Goal: Information Seeking & Learning: Check status

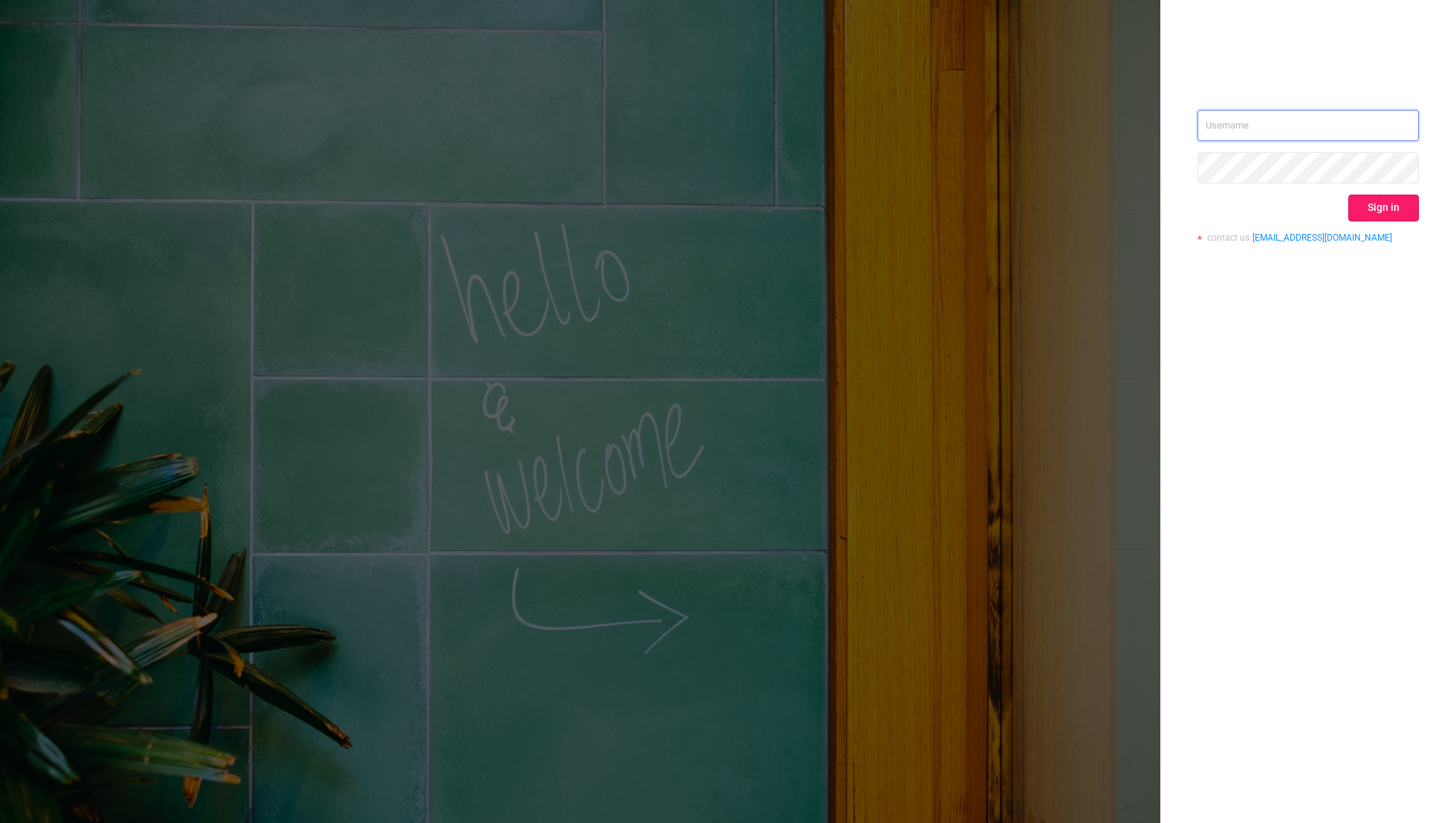
type input "[EMAIL_ADDRESS][DOMAIN_NAME]"
click at [1378, 210] on button "Sign in" at bounding box center [1383, 208] width 70 height 27
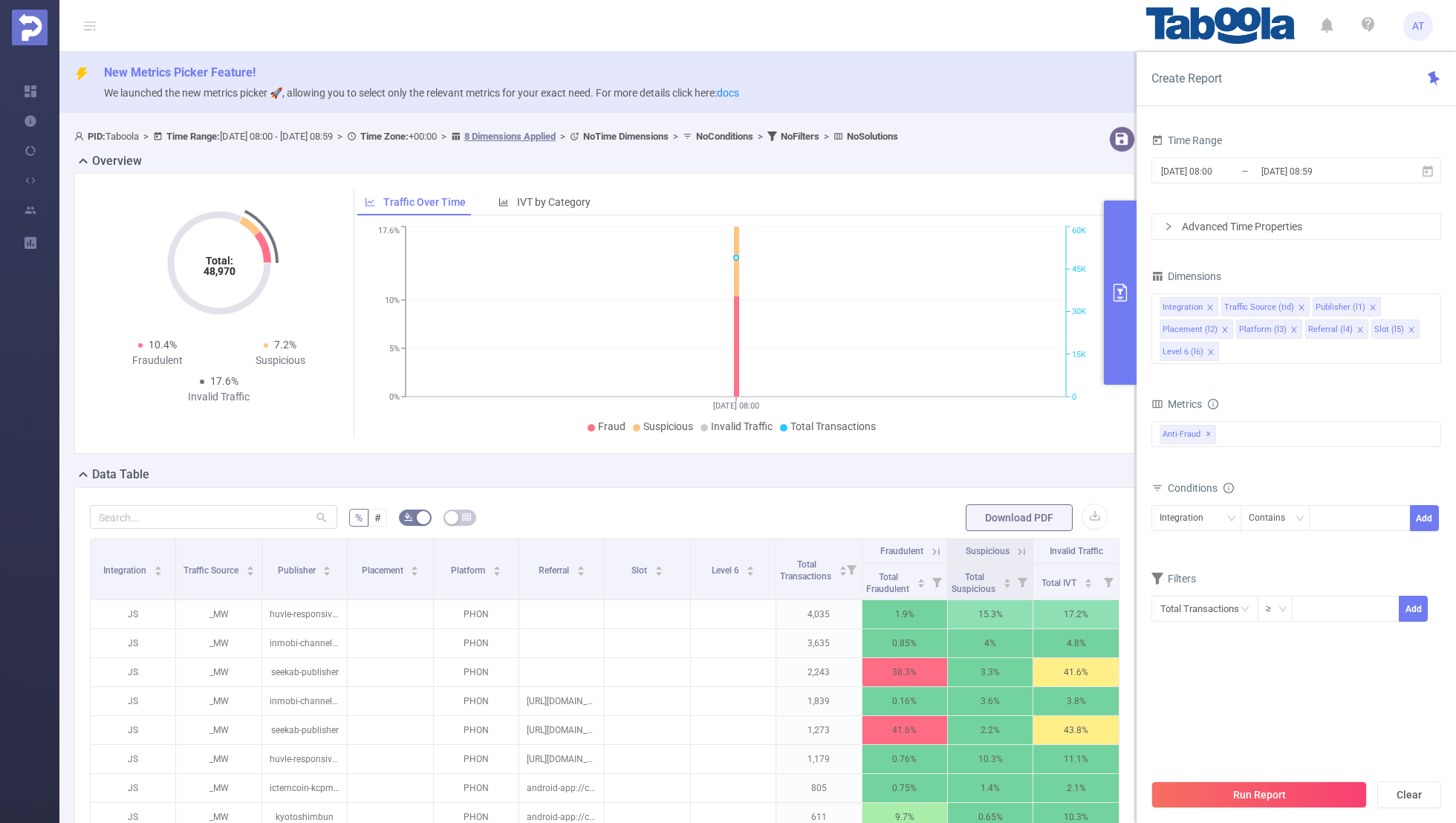
click at [1204, 171] on input "[DATE] 08:00" at bounding box center [1219, 171] width 120 height 20
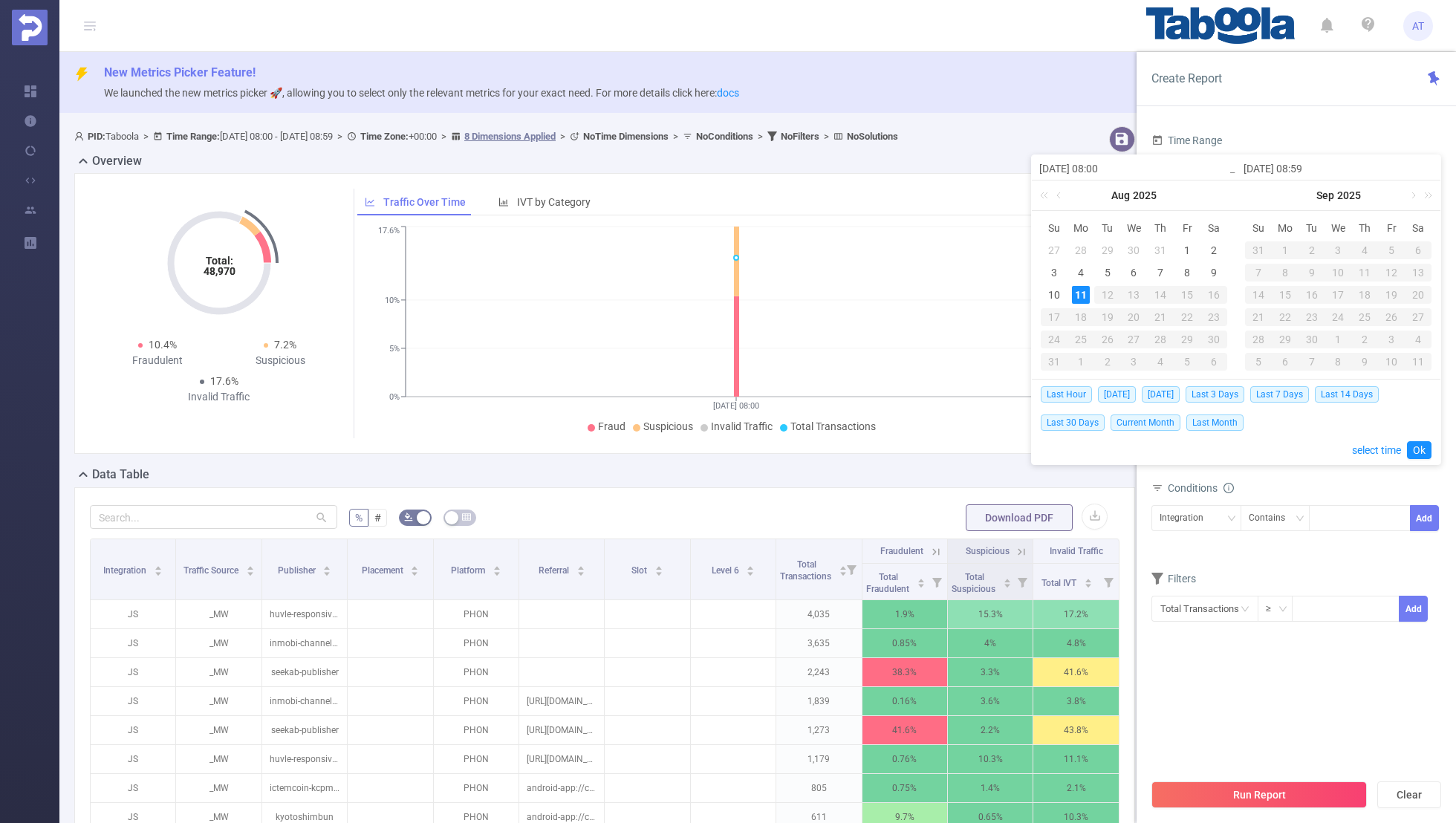
click at [1069, 412] on div "Last Hour [DATE] [DATE] Last 3 Days Last 7 Days Last 14 Days Last 30 Days Curre…" at bounding box center [1235, 408] width 391 height 57
click at [1065, 417] on span "Last 30 Days" at bounding box center [1073, 423] width 64 height 16
type input "[DATE] 00:00"
type input "[DATE] 23:59"
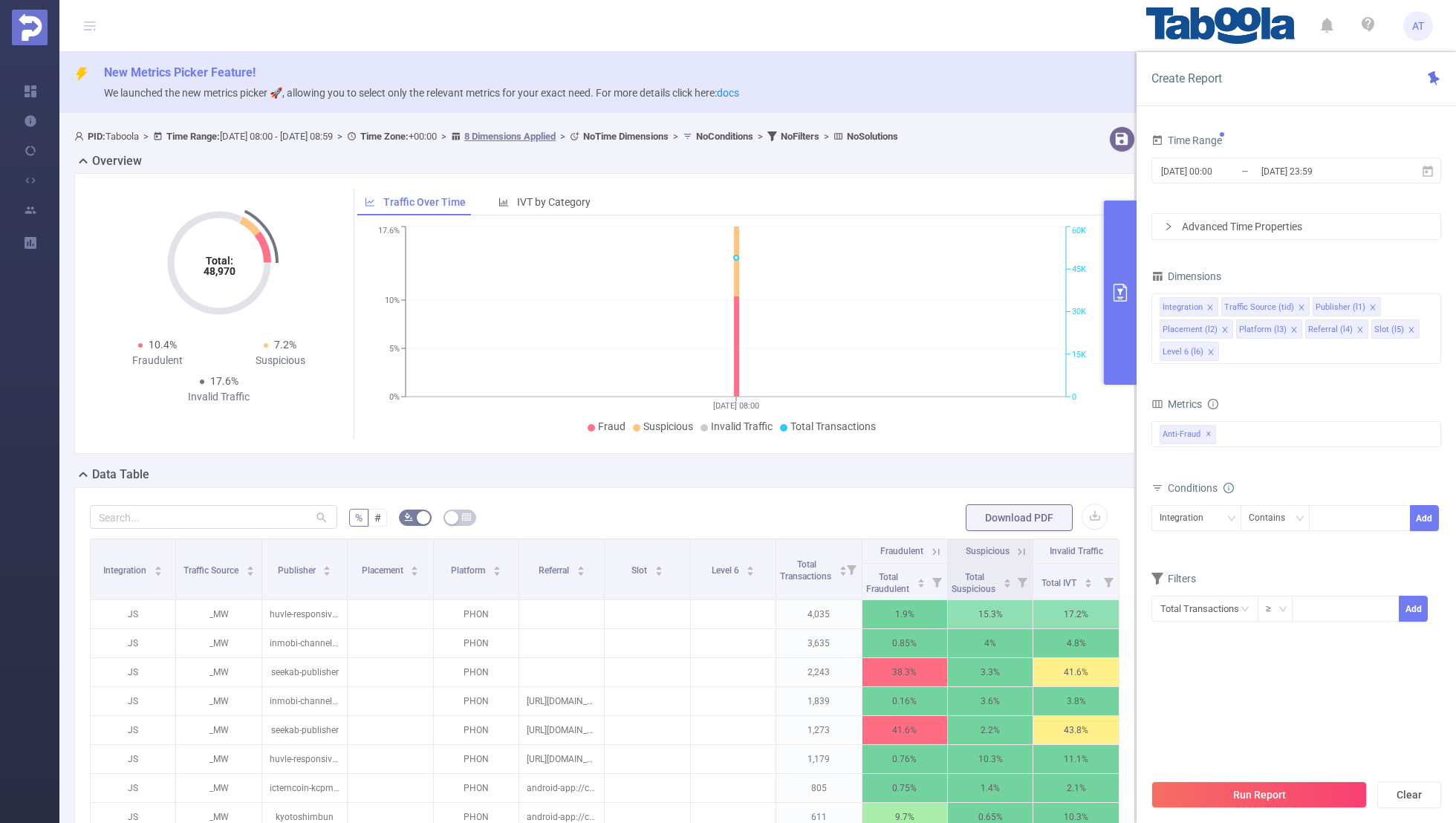
click at [1302, 120] on div "Time Range [DATE] 00:00 _ [DATE] 23:59 Advanced Time Properties Dimensions Inte…" at bounding box center [1296, 482] width 319 height 734
click at [1206, 308] on icon "icon: close" at bounding box center [1210, 308] width 7 height 7
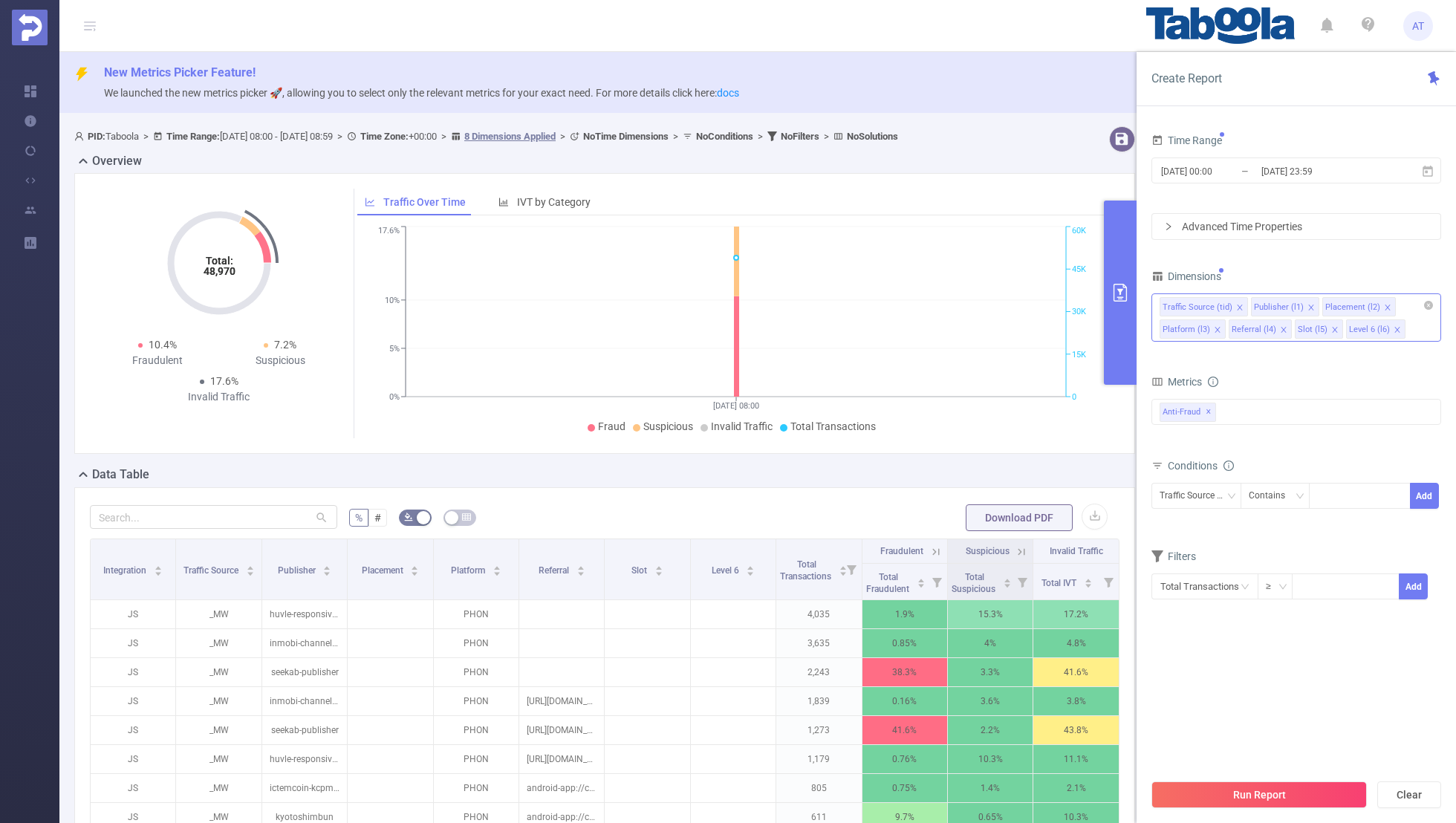
click at [1236, 306] on icon "icon: close" at bounding box center [1240, 308] width 7 height 7
click at [1292, 304] on icon "icon: close" at bounding box center [1296, 308] width 7 height 7
click at [1285, 304] on icon "icon: close" at bounding box center [1289, 308] width 7 height 7
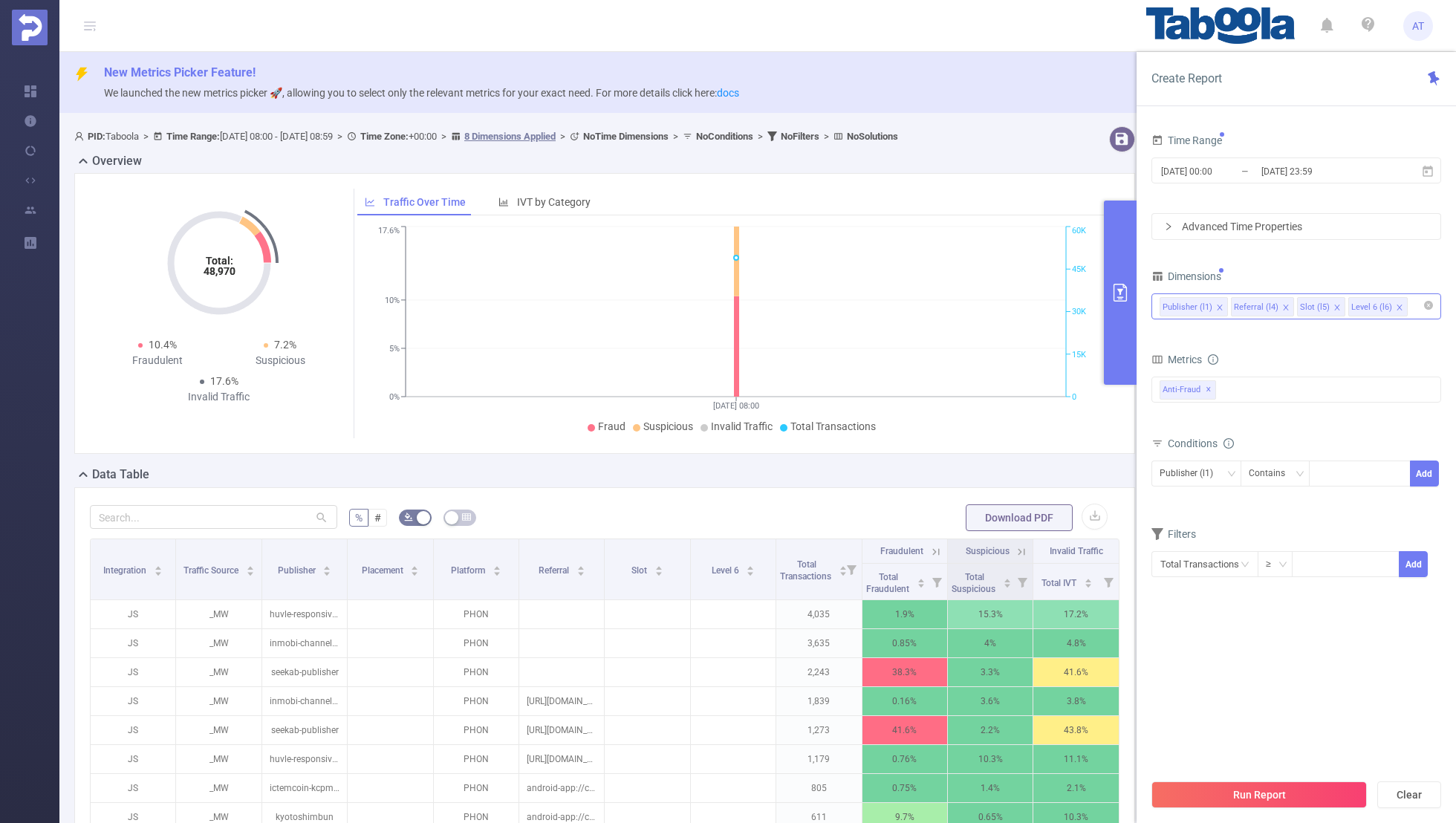
click at [1282, 304] on icon "icon: close" at bounding box center [1286, 308] width 7 height 7
click at [1267, 304] on icon "icon: close" at bounding box center [1271, 308] width 7 height 7
click at [1270, 279] on div "Dimensions" at bounding box center [1296, 278] width 290 height 25
click at [1210, 391] on span "Anti-Fraud ✕" at bounding box center [1188, 390] width 57 height 19
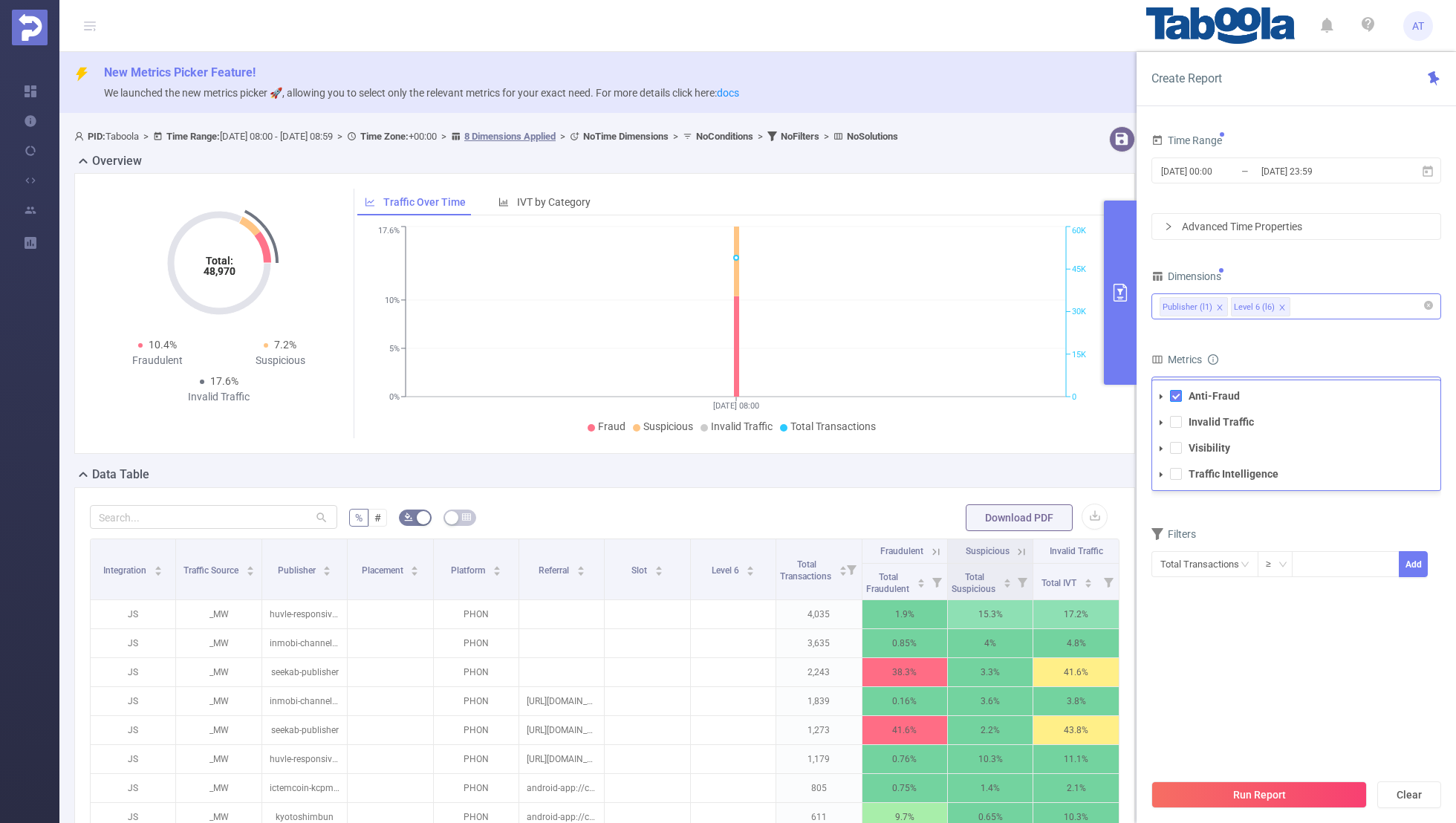
click at [1175, 393] on span at bounding box center [1175, 395] width 12 height 12
click at [1174, 417] on span at bounding box center [1175, 422] width 12 height 12
click at [1282, 327] on div "Dimensions Publisher (l1) Level 6 (l6)" at bounding box center [1296, 298] width 290 height 65
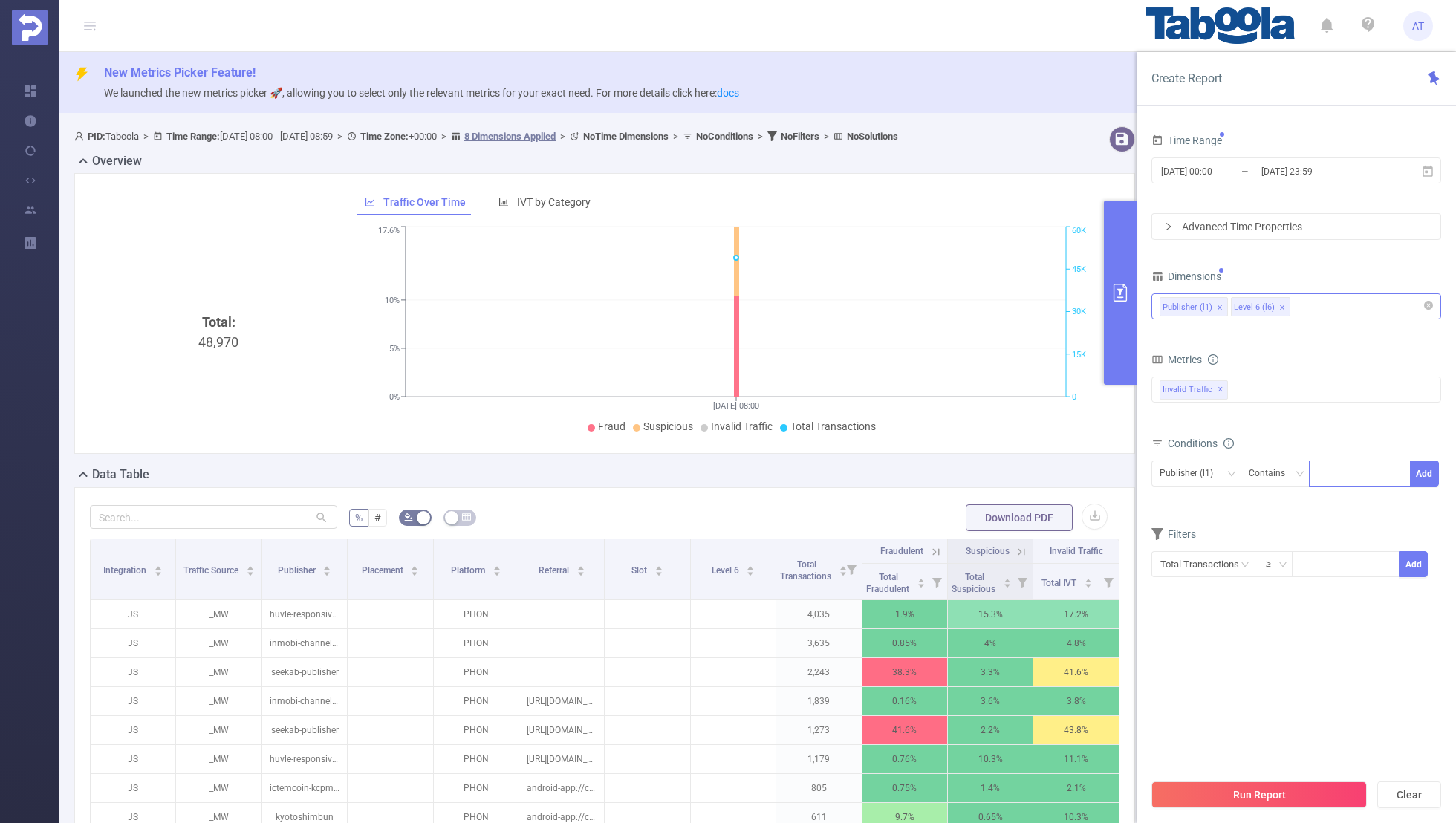
click at [1339, 471] on div at bounding box center [1359, 473] width 85 height 25
paste input "businessinsider-marketinsider"
type input "businessinsider-marketinsider"
click at [1426, 472] on button "Add" at bounding box center [1424, 473] width 29 height 26
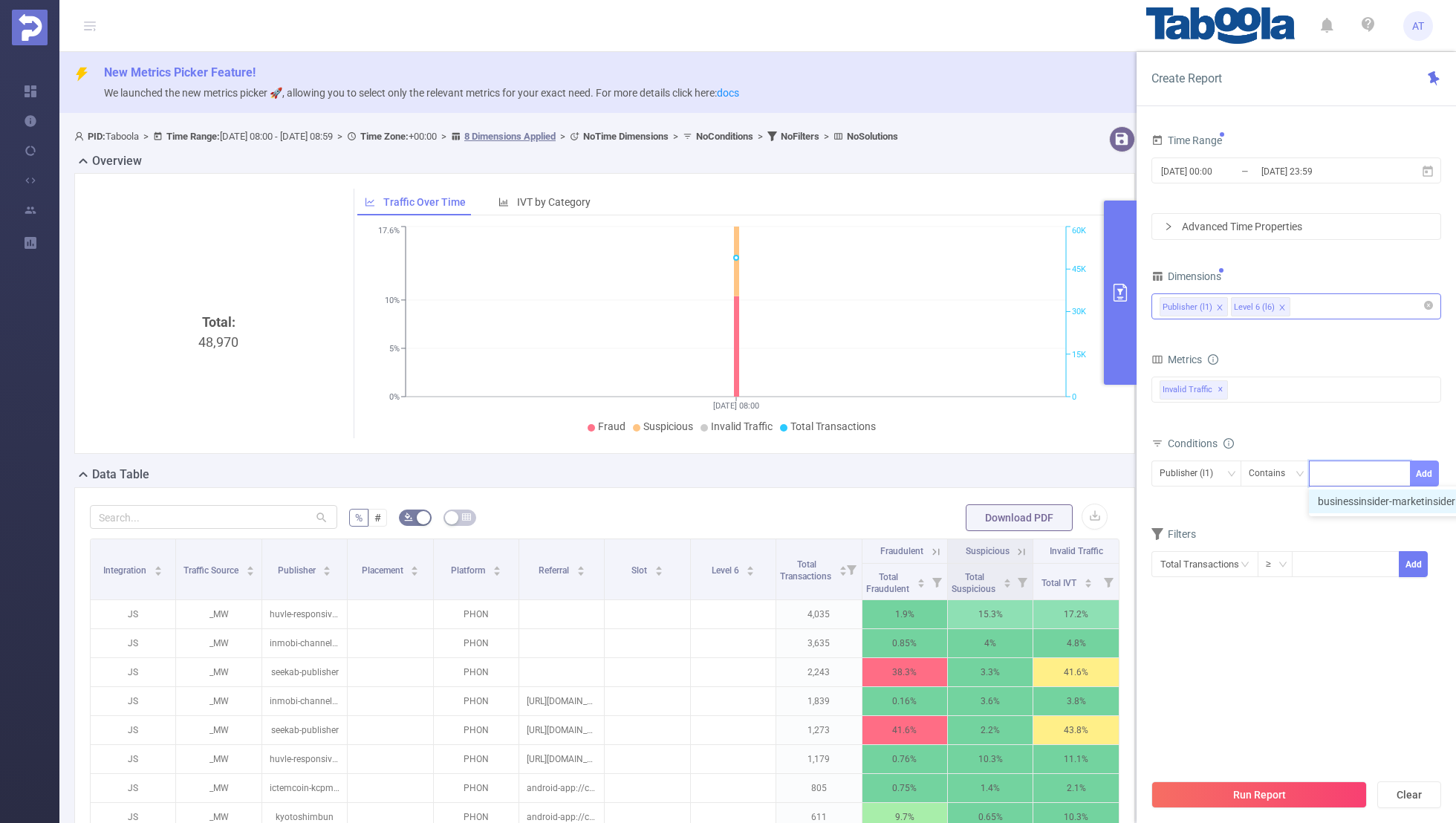
scroll to position [0, 0]
click at [1228, 172] on input "[DATE] 00:00" at bounding box center [1219, 171] width 120 height 20
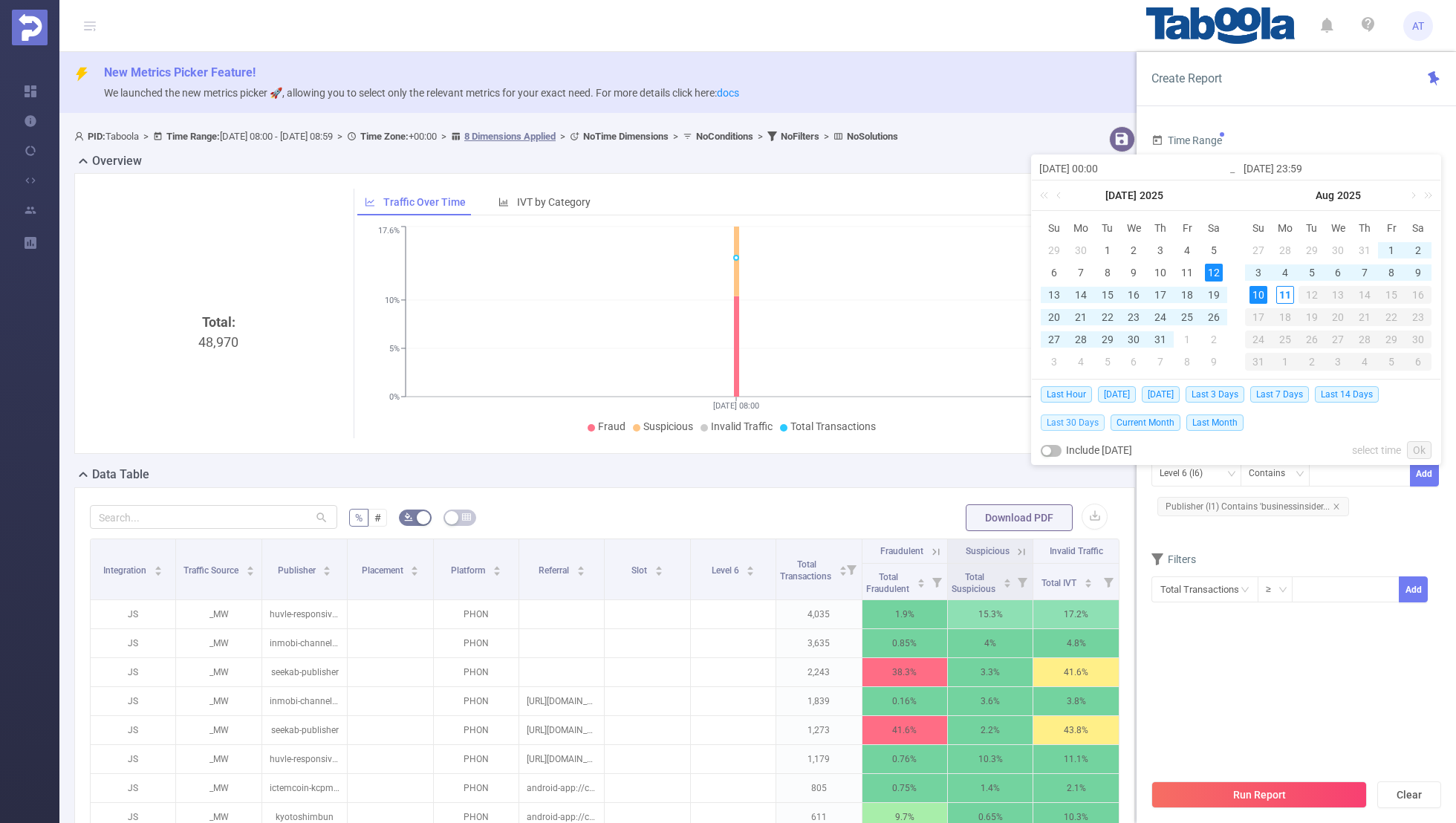
click at [1067, 421] on span "Last 30 Days" at bounding box center [1073, 423] width 64 height 16
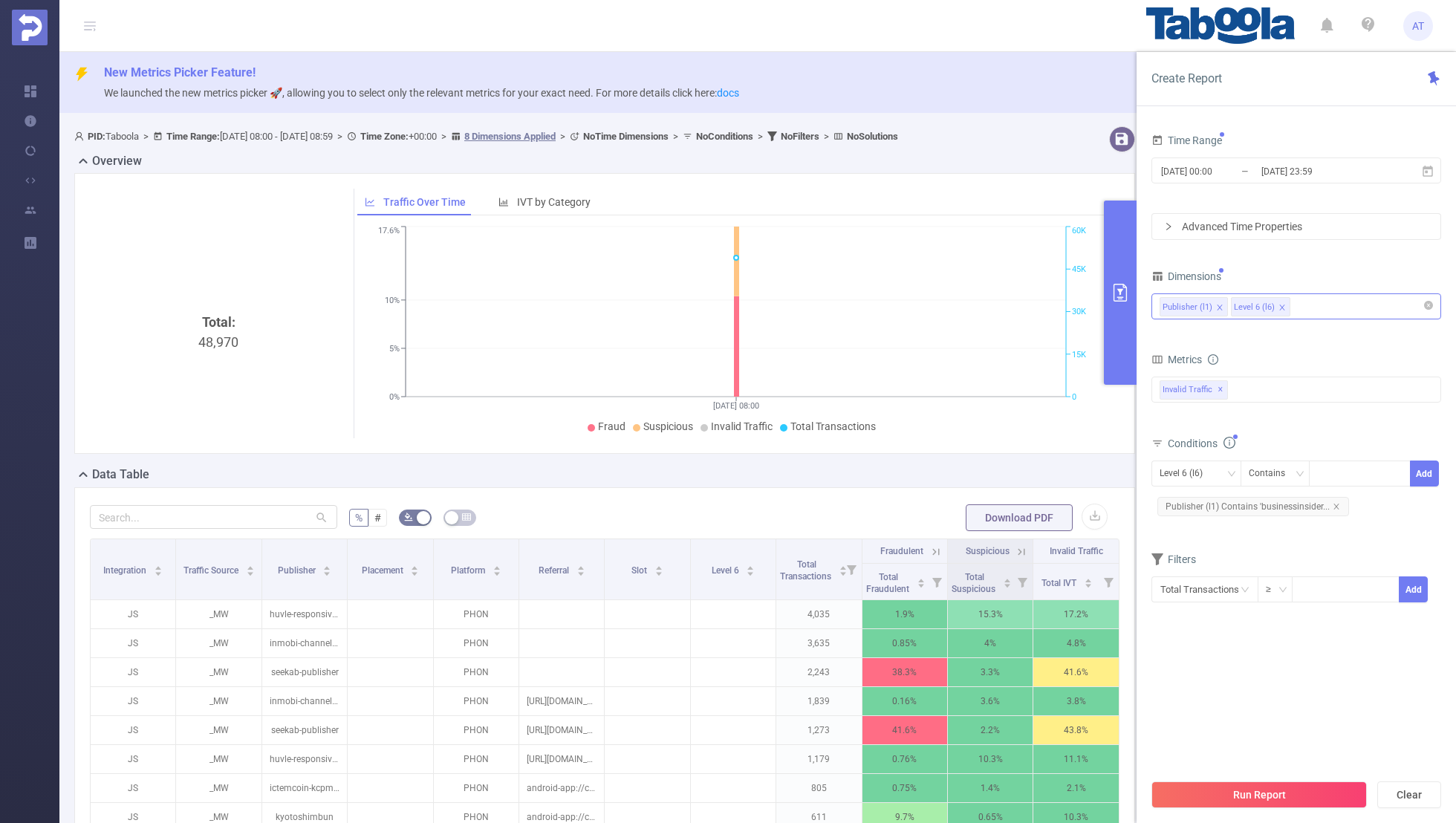
click at [1209, 617] on div "Filters Total Transactions ≥ Add" at bounding box center [1296, 586] width 290 height 73
click at [1248, 789] on button "Run Report" at bounding box center [1258, 795] width 215 height 27
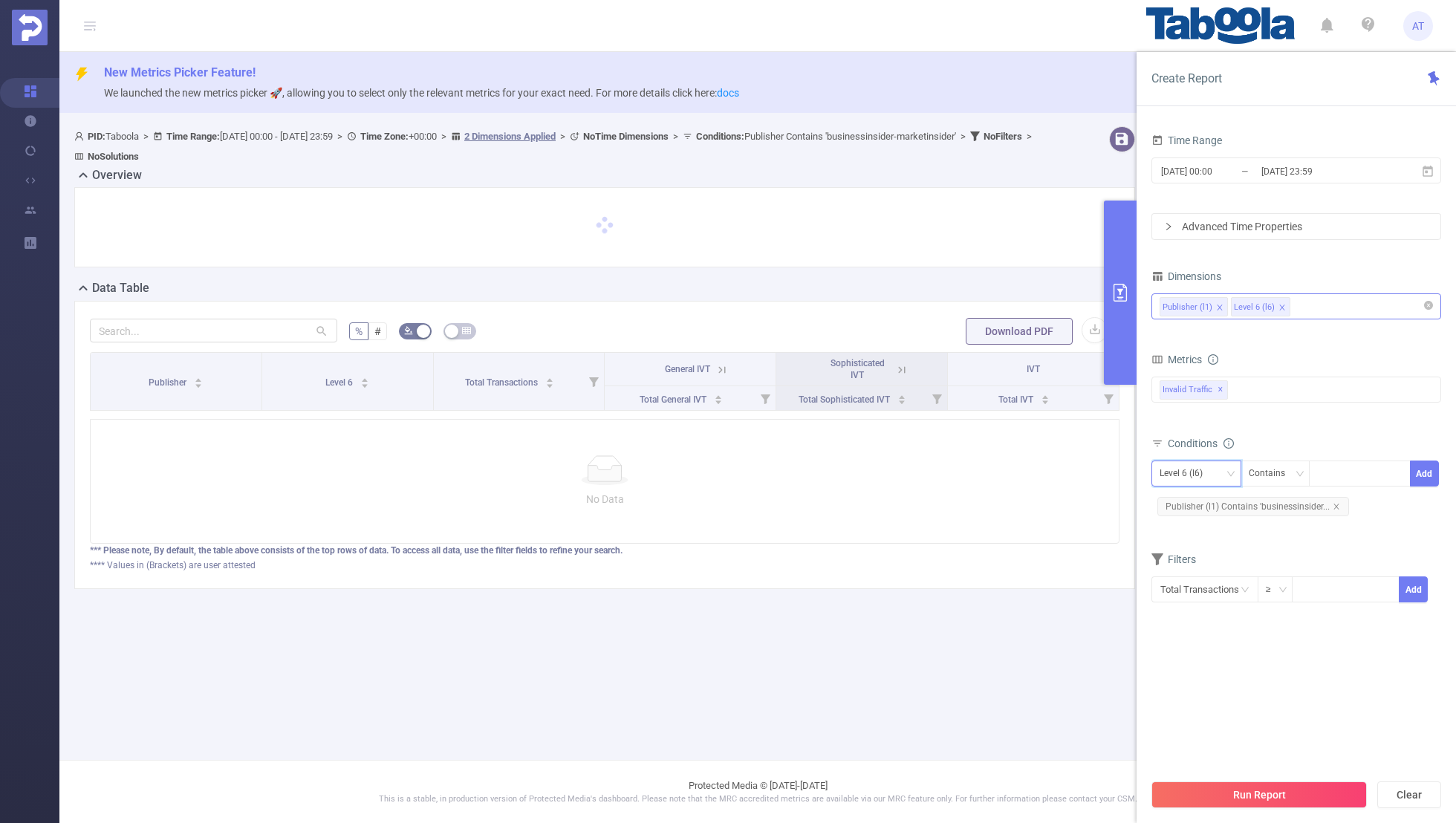
click at [1165, 474] on div "Level 6 (l6)" at bounding box center [1186, 473] width 53 height 25
click at [1169, 499] on li "Publisher (l1)" at bounding box center [1196, 503] width 90 height 24
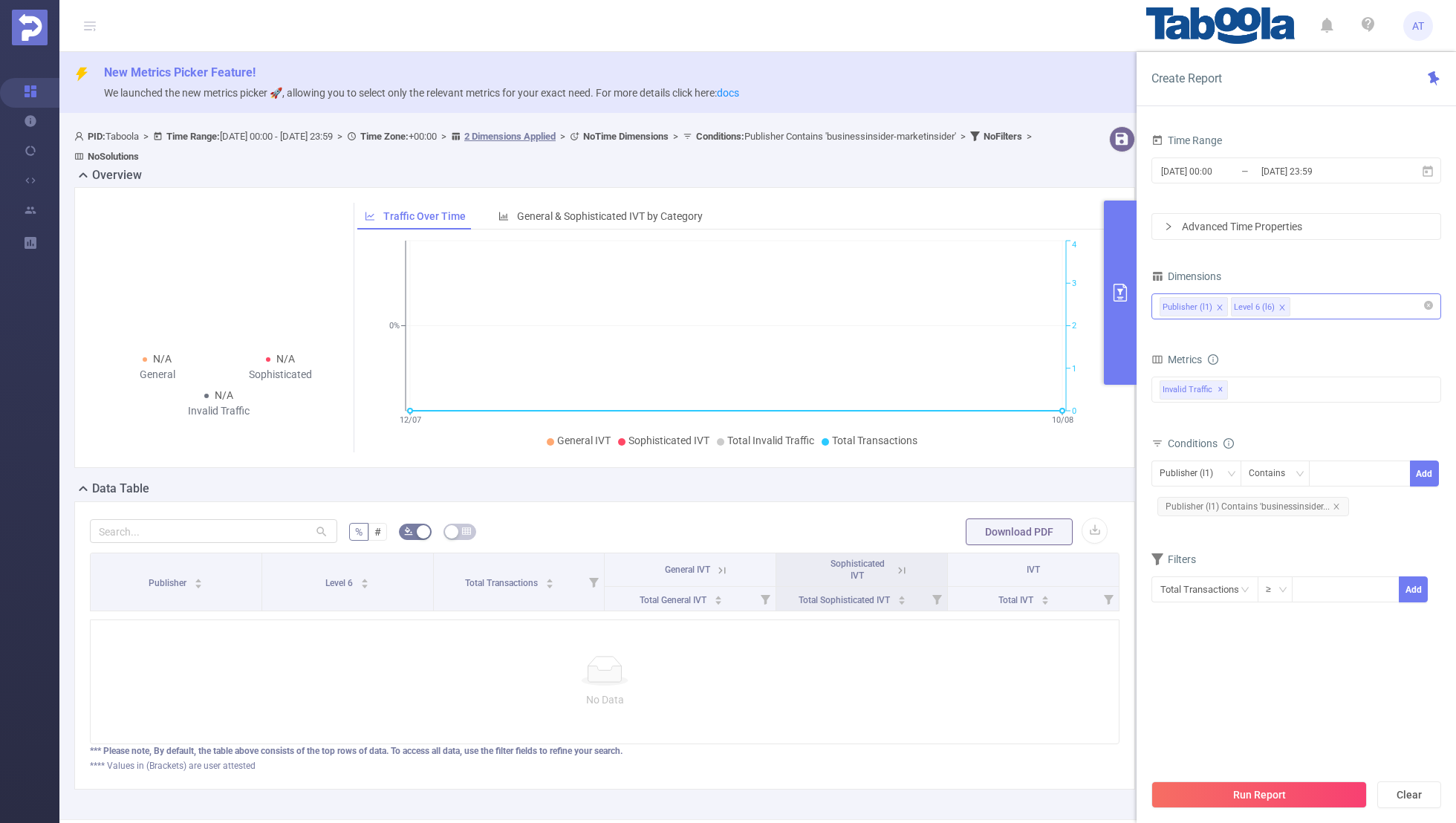
click at [1375, 514] on div "Publisher (l1) Contains Add Publisher (l1) Contains 'businessinsider..." at bounding box center [1296, 490] width 290 height 59
click at [1248, 795] on button "Run Report" at bounding box center [1258, 795] width 215 height 27
